Goal: Information Seeking & Learning: Learn about a topic

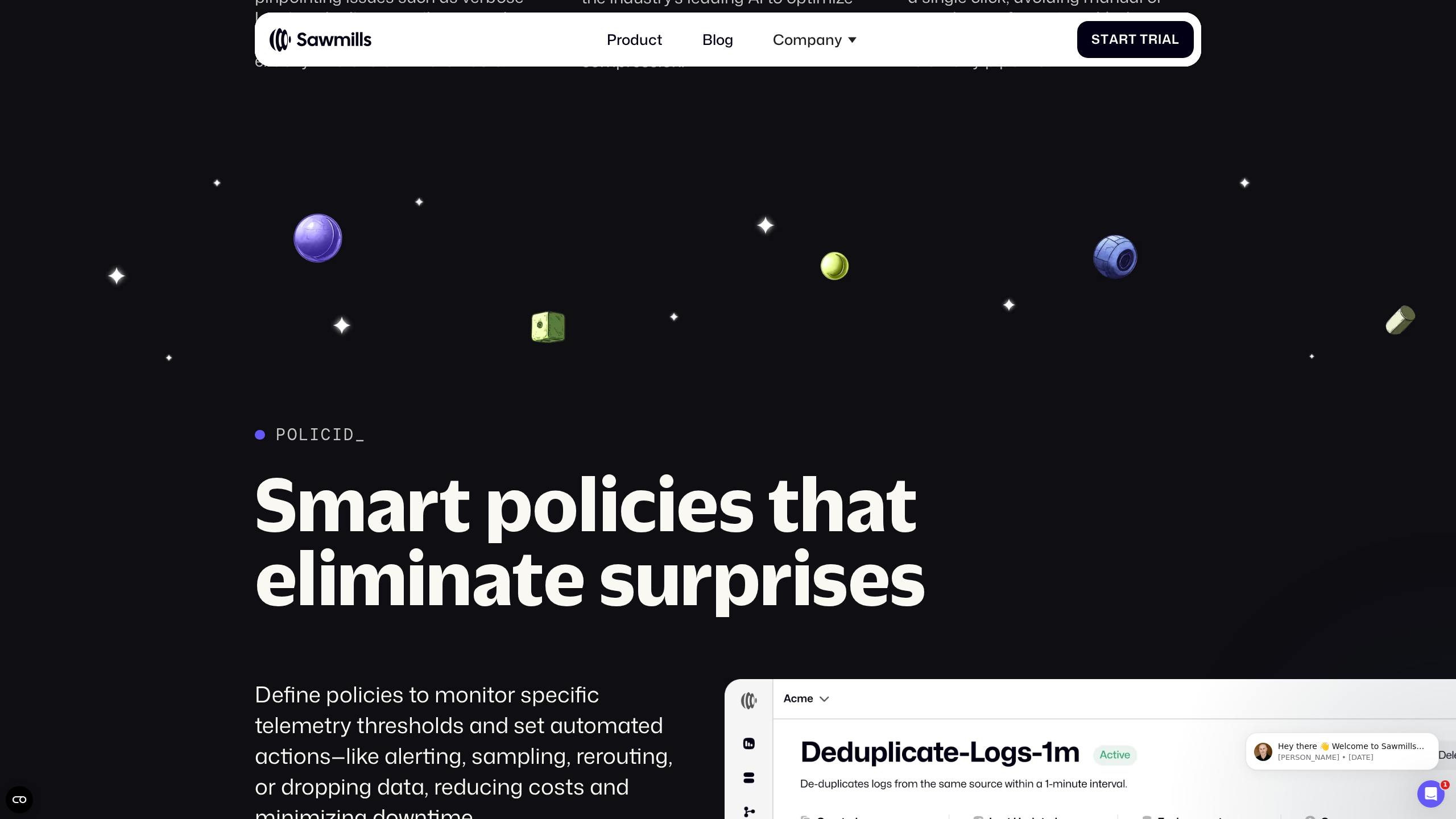
scroll to position [2195, 0]
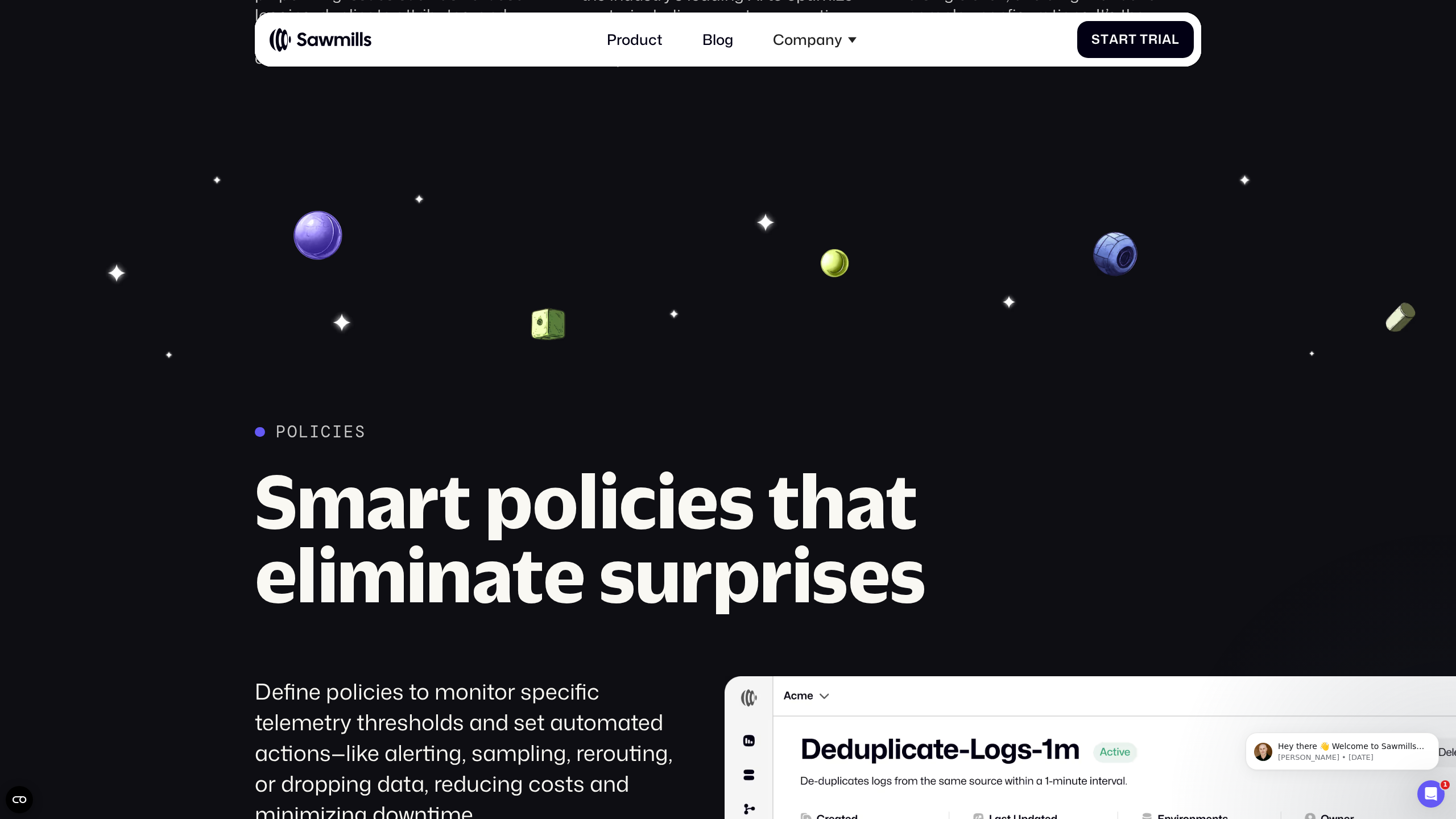
click at [19, 511] on icon "Open CMP widget" at bounding box center [19, 799] width 14 height 7
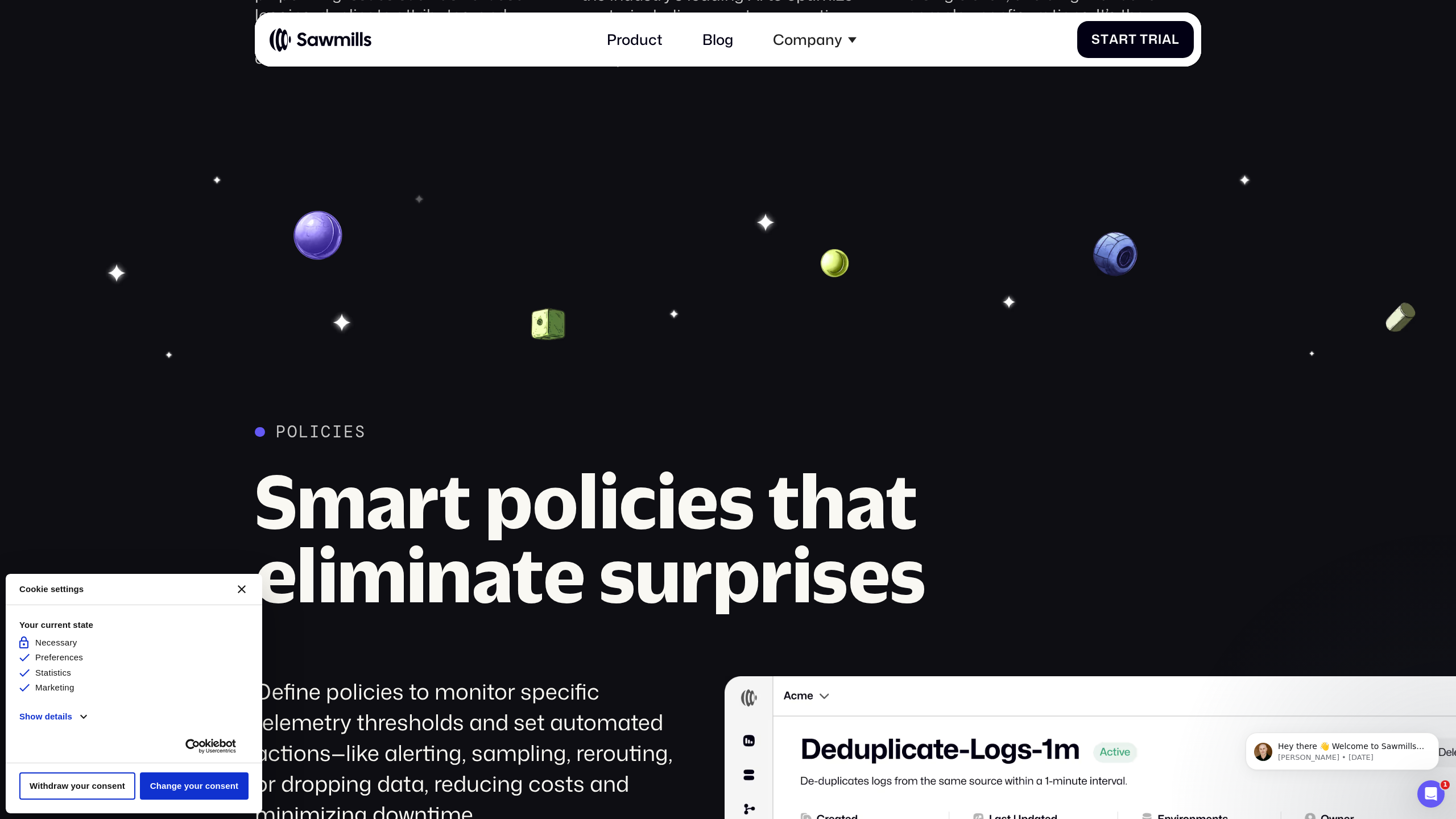
click at [240, 511] on icon "Close CMP widget" at bounding box center [242, 589] width 8 height 8
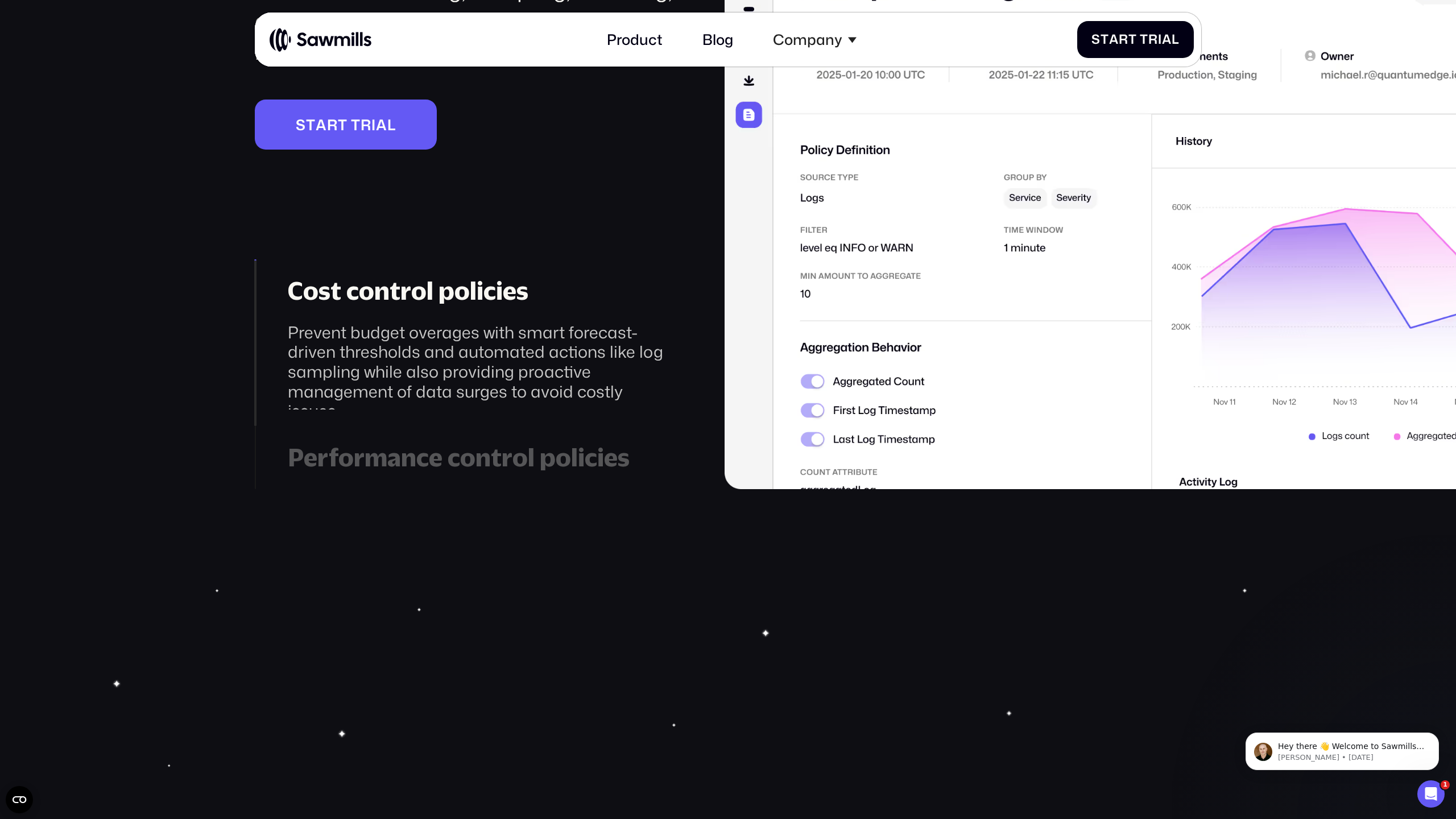
scroll to position [2959, 0]
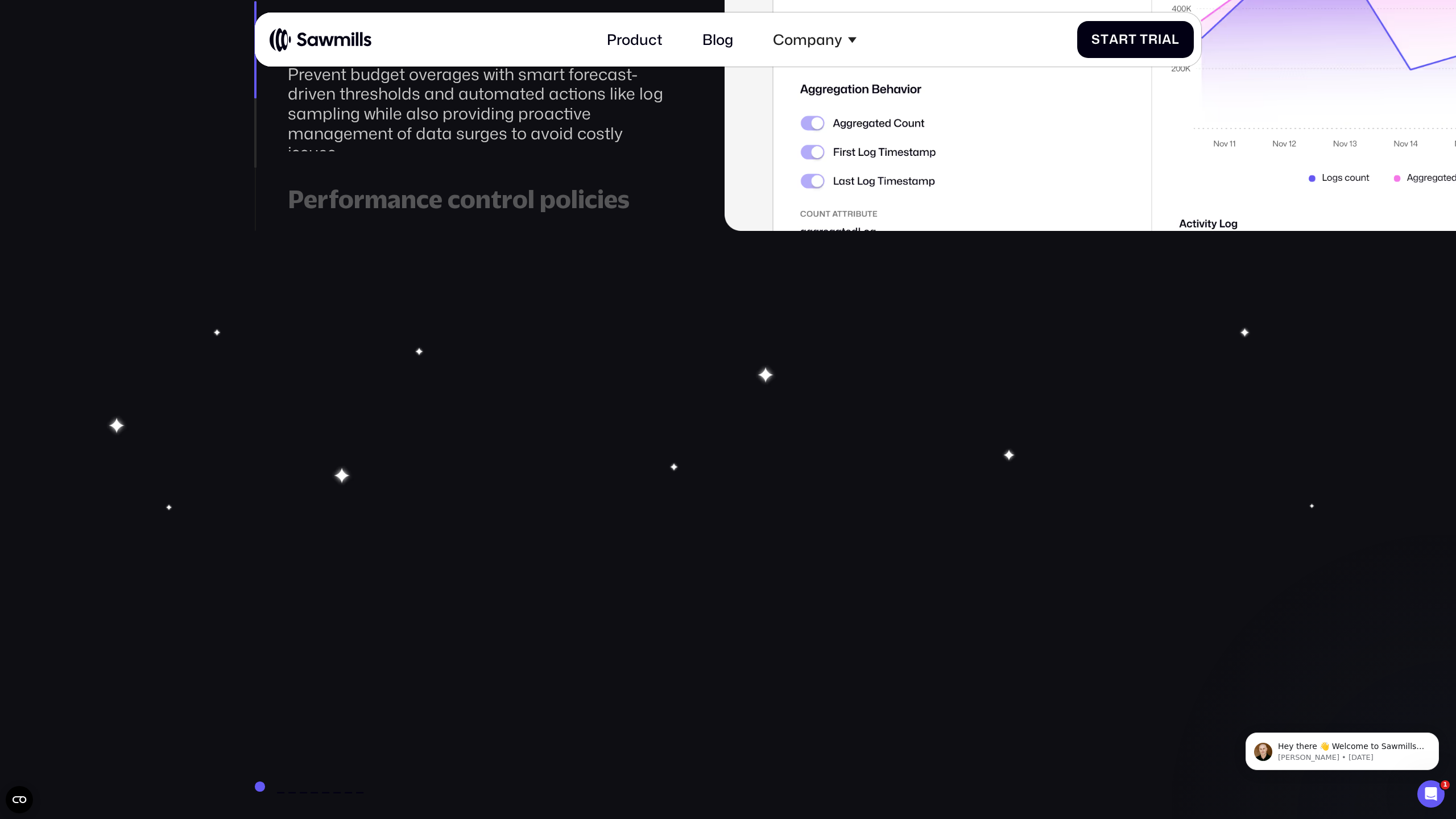
click at [537, 206] on div "Performance control policies" at bounding box center [481, 199] width 386 height 30
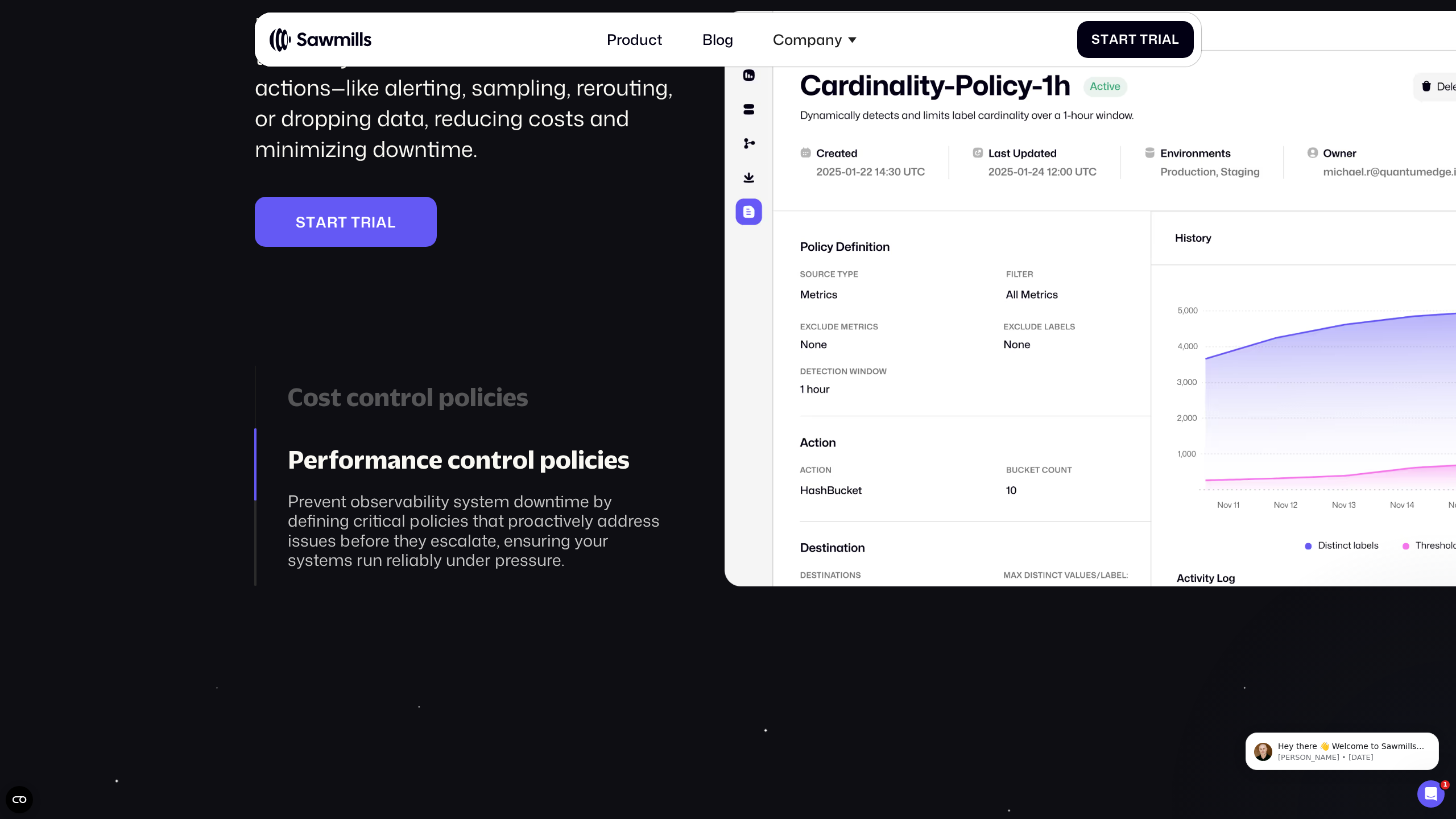
scroll to position [2848, 0]
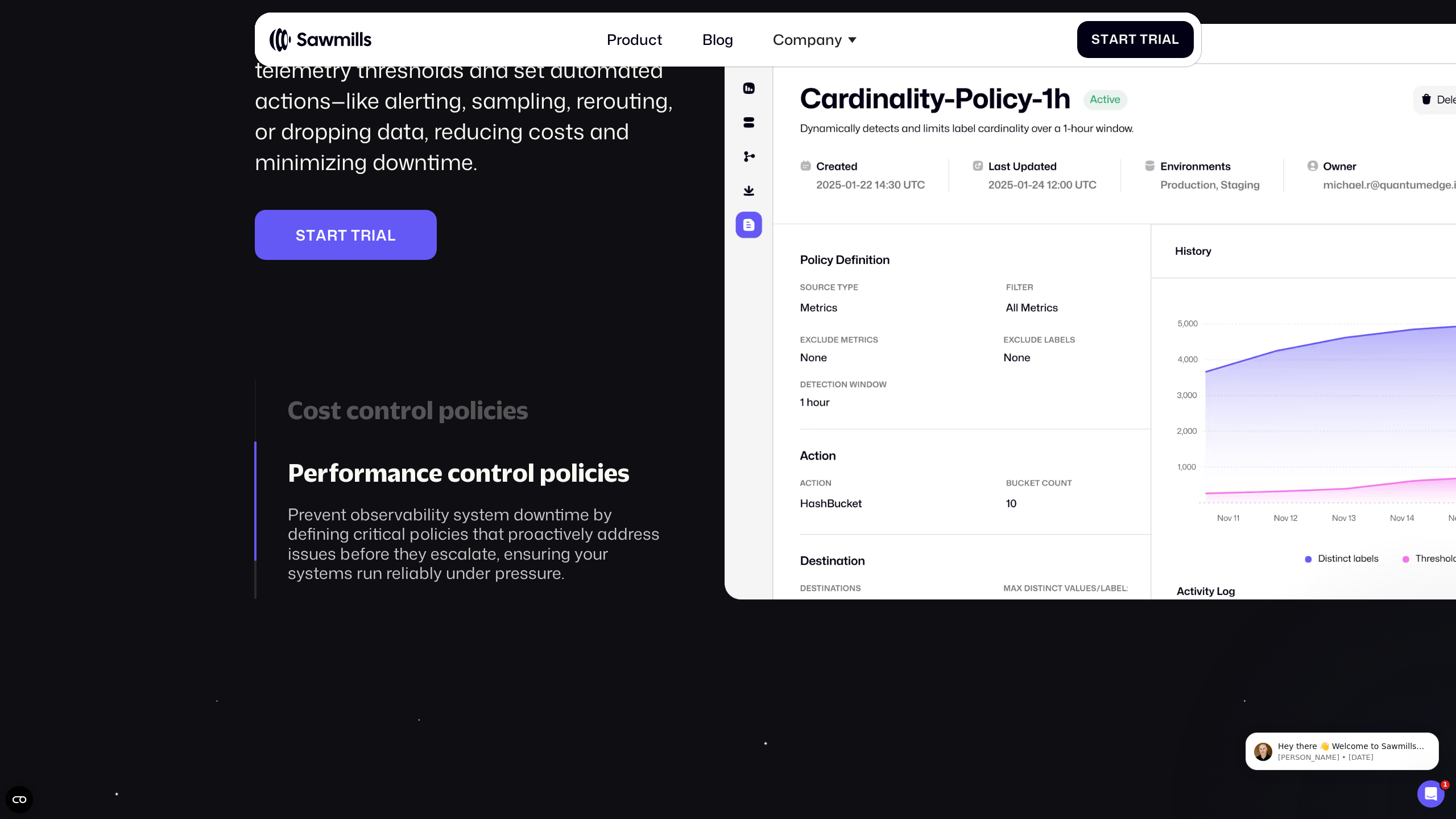
click at [440, 410] on div "Cost control policies" at bounding box center [481, 410] width 386 height 30
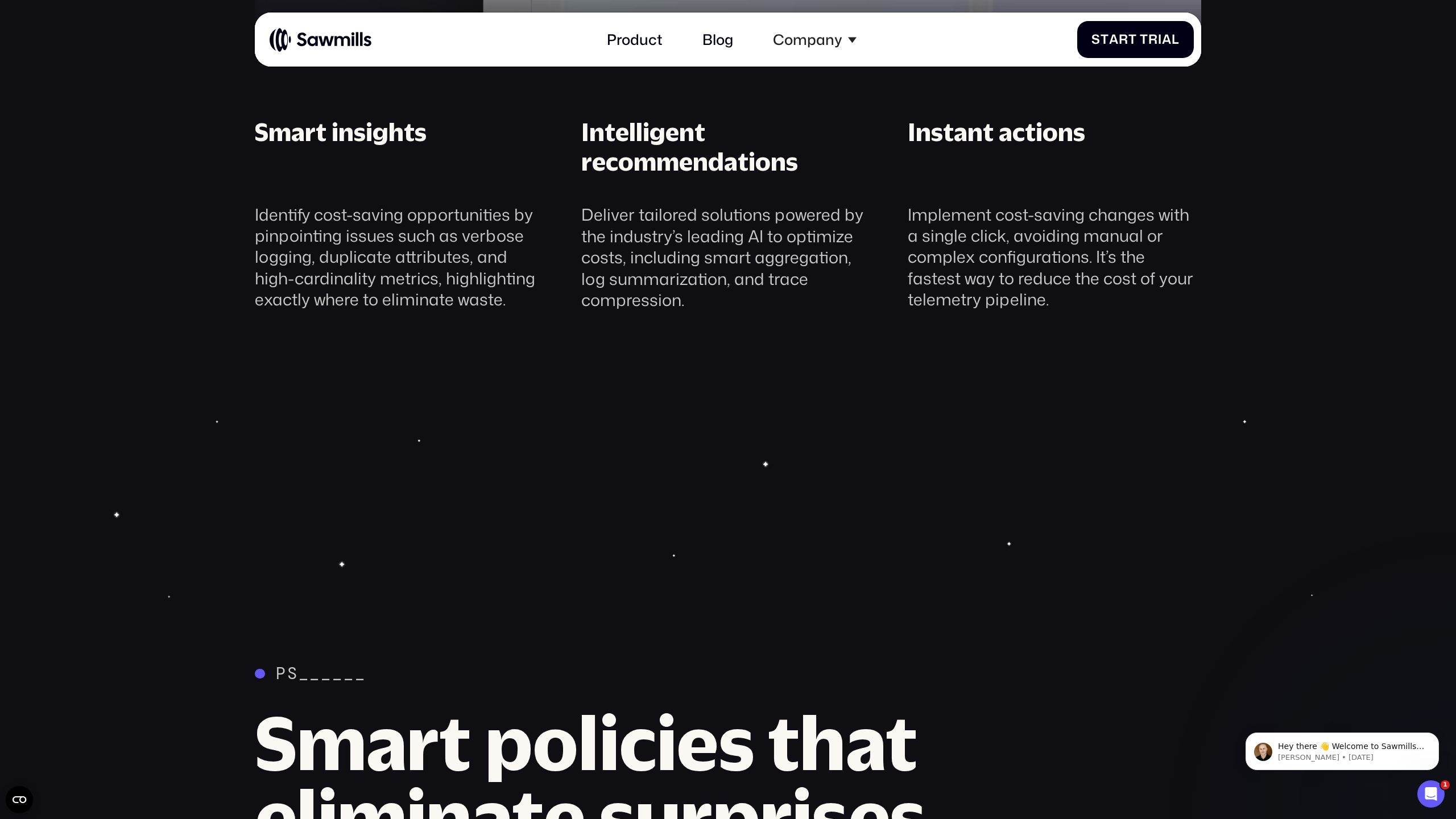
scroll to position [1751, 0]
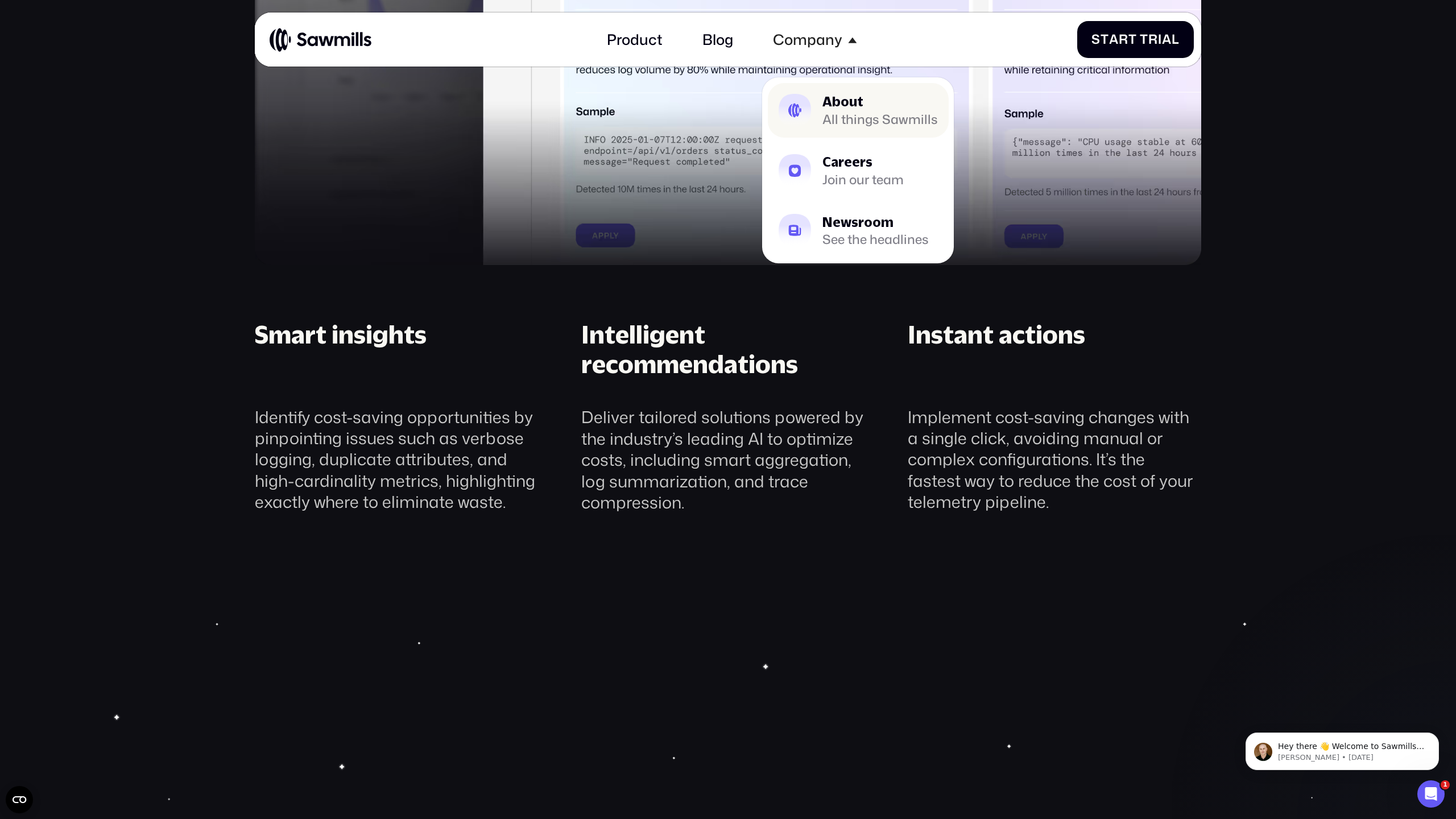
click at [810, 116] on img at bounding box center [795, 110] width 33 height 33
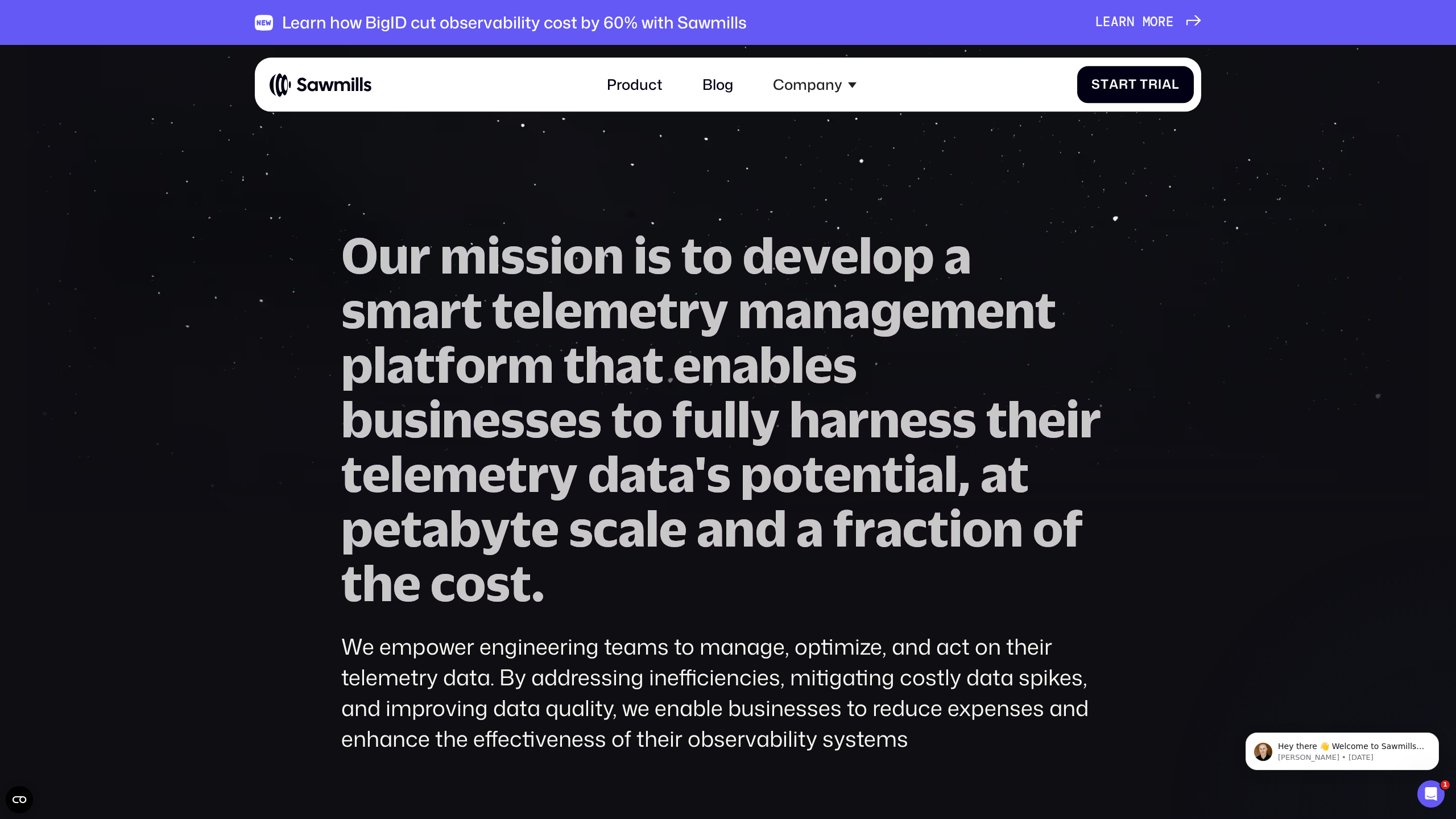
click at [1242, 261] on section "O u r m i s s i o n i s t o d e v e l o p a s m a r t t e l e m e t r y m a n a…" at bounding box center [728, 547] width 1456 height 1002
click at [644, 84] on link "Product" at bounding box center [634, 85] width 78 height 39
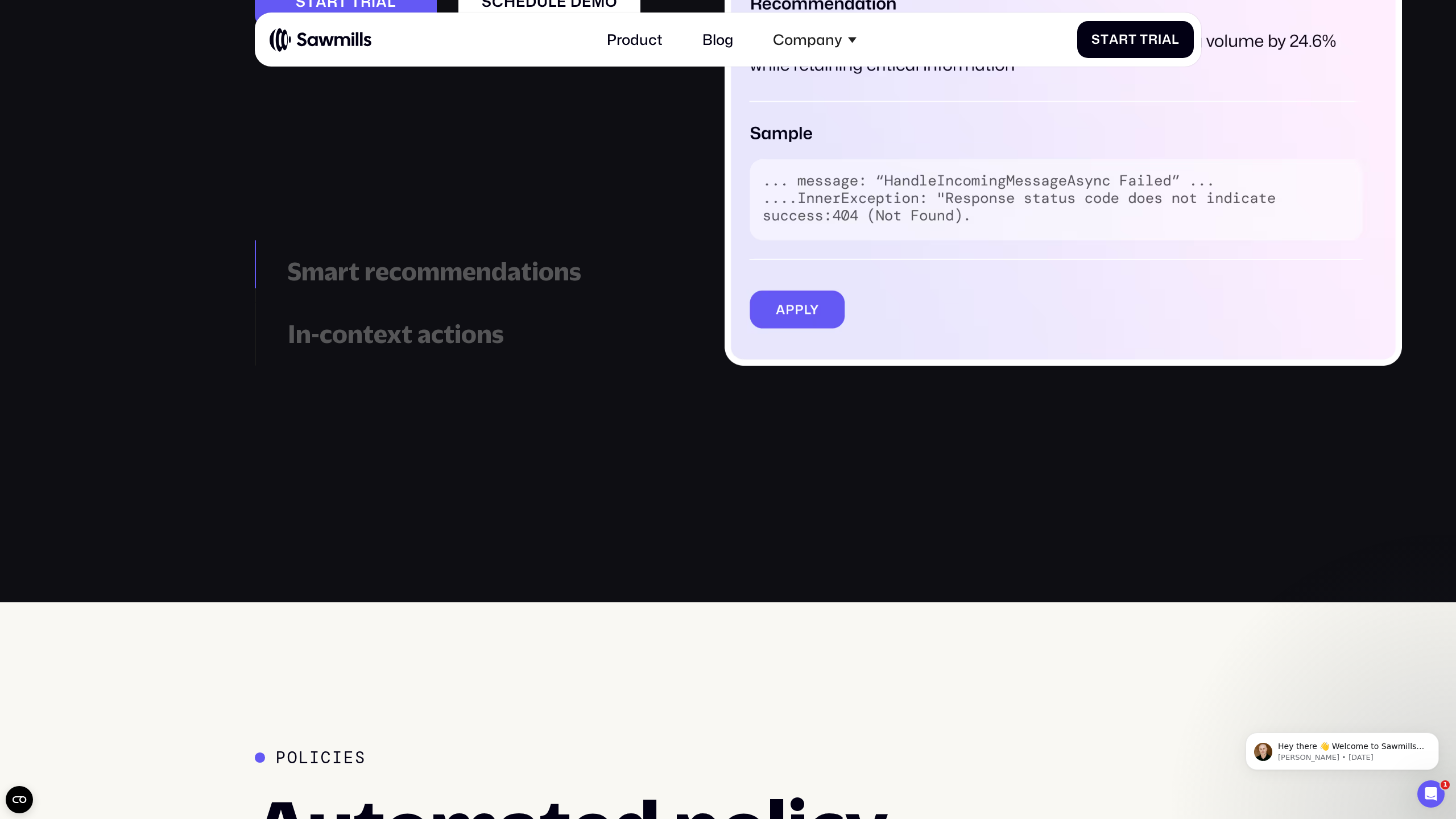
scroll to position [2474, 0]
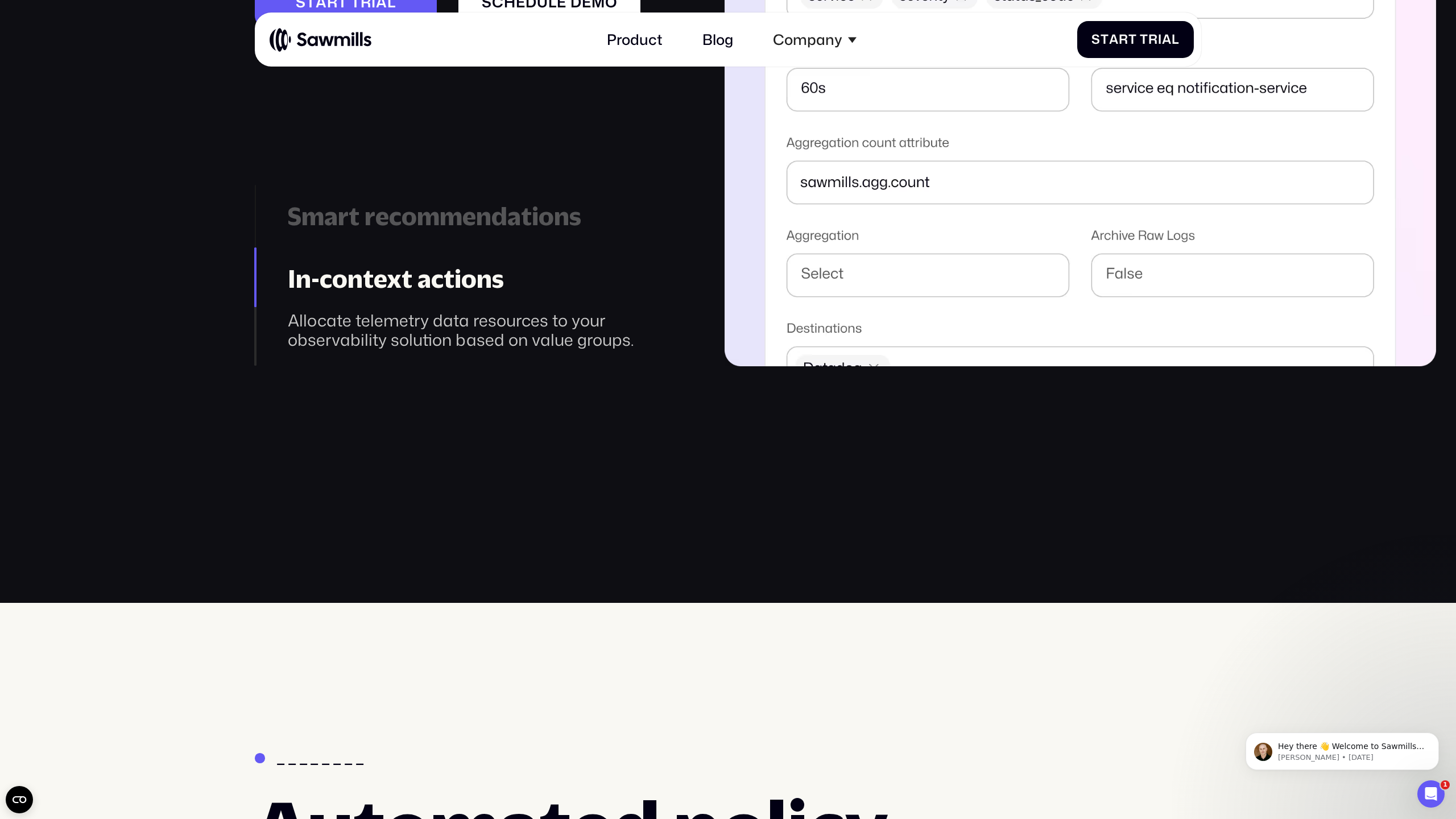
click at [401, 220] on div "Smart recommendations" at bounding box center [481, 216] width 386 height 30
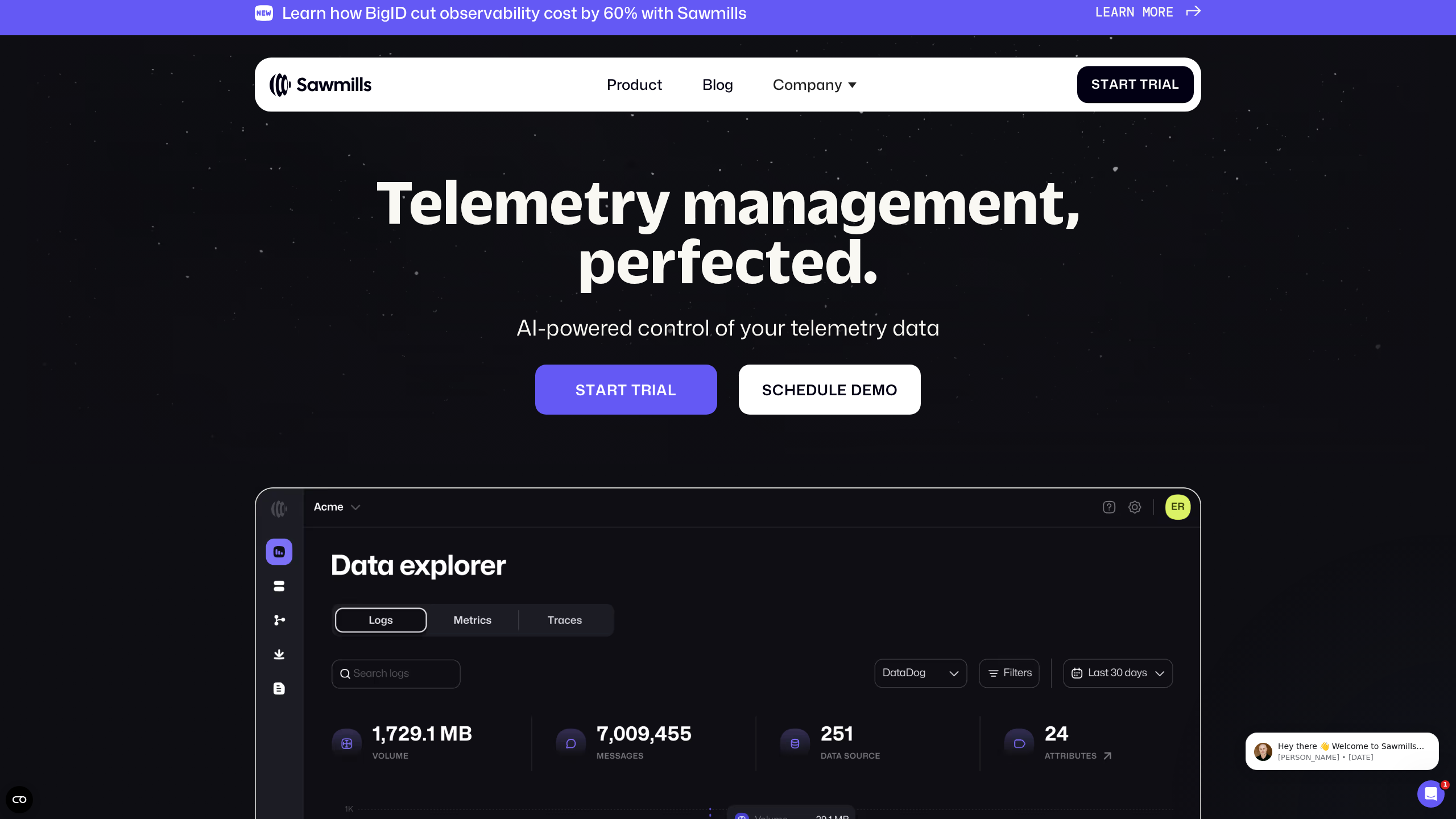
scroll to position [0, 0]
